Goal: Book appointment/travel/reservation

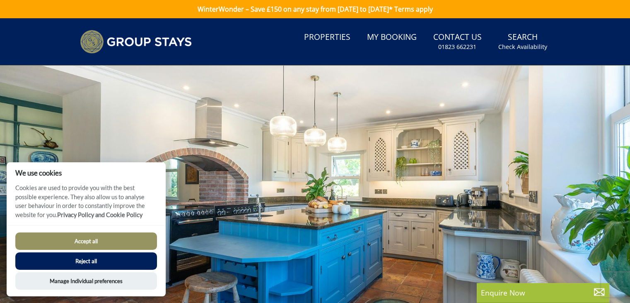
click at [91, 260] on button "Reject all" at bounding box center [86, 260] width 142 height 17
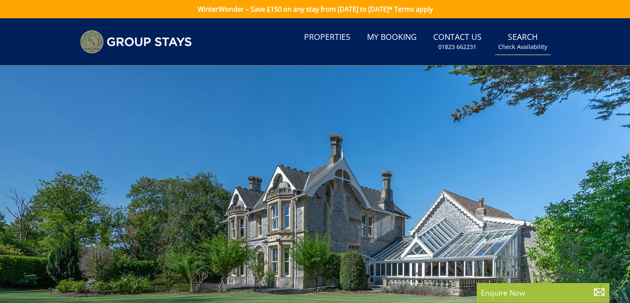
click at [526, 45] on small "Check Availability" at bounding box center [523, 47] width 49 height 8
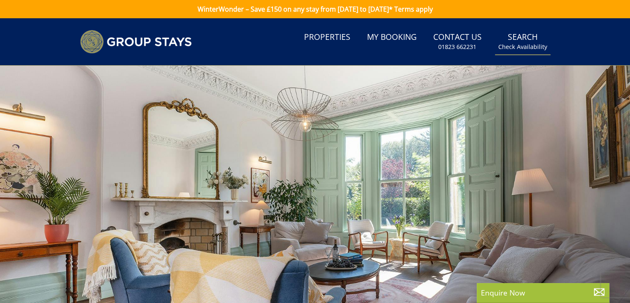
click at [512, 47] on small "Check Availability" at bounding box center [523, 47] width 49 height 8
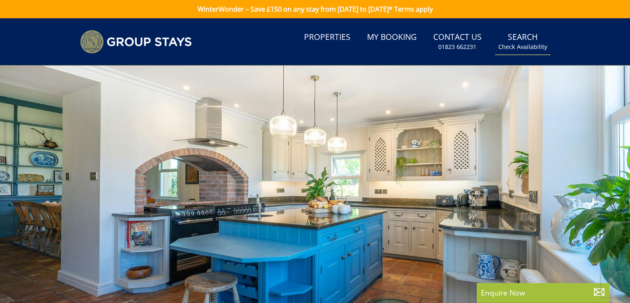
click at [523, 37] on link "Search Check Availability" at bounding box center [523, 41] width 56 height 27
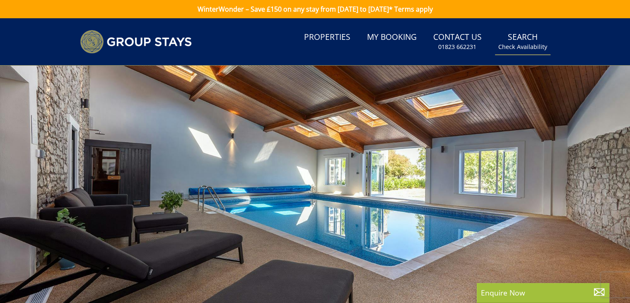
click at [535, 45] on small "Check Availability" at bounding box center [523, 47] width 49 height 8
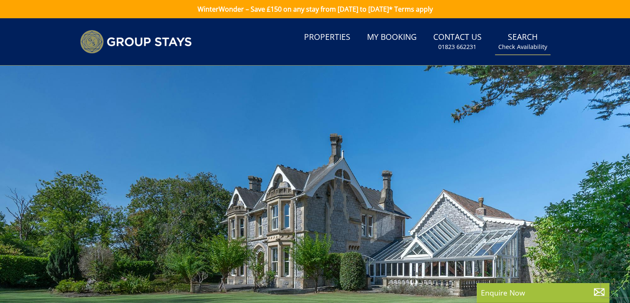
click at [536, 40] on link "Search Check Availability" at bounding box center [523, 41] width 56 height 27
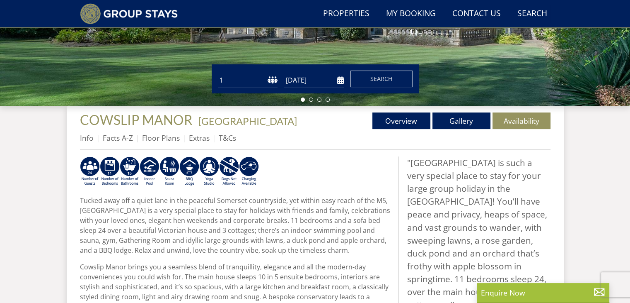
scroll to position [252, 0]
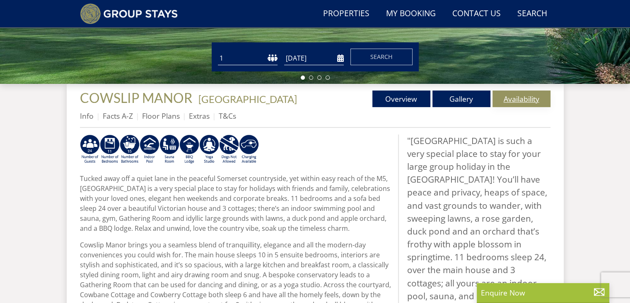
click at [523, 100] on link "Availability" at bounding box center [522, 98] width 58 height 17
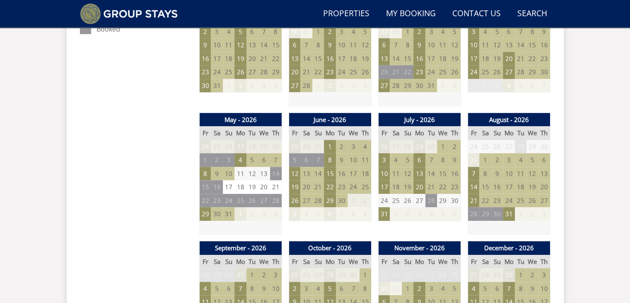
scroll to position [541, 0]
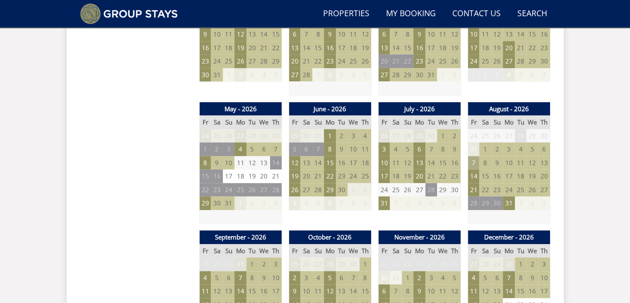
click at [475, 163] on td "7" at bounding box center [474, 163] width 12 height 14
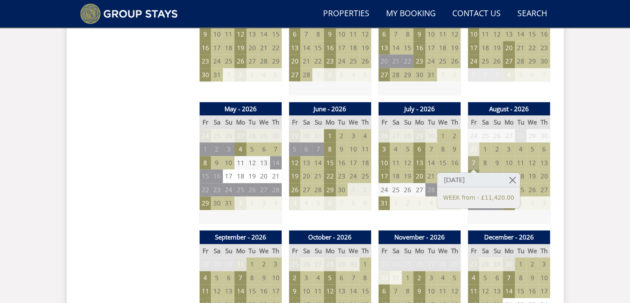
click at [475, 163] on td "7" at bounding box center [474, 163] width 12 height 14
